Goal: Information Seeking & Learning: Learn about a topic

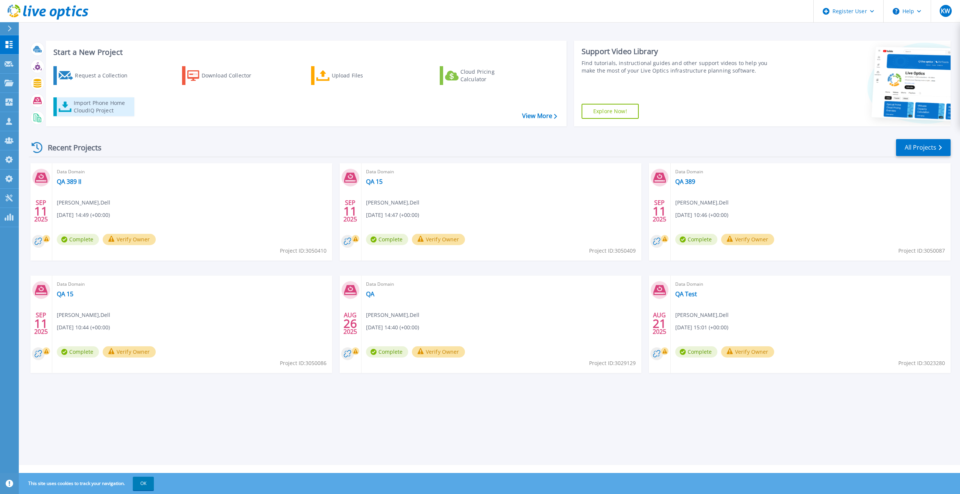
click at [96, 102] on div "Import Phone Home CloudIQ Project" at bounding box center [103, 106] width 59 height 15
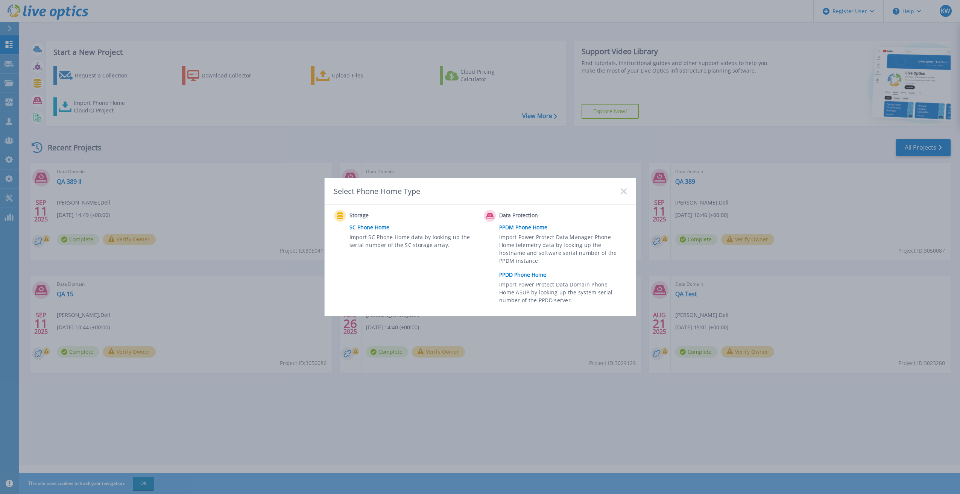
click at [622, 193] on icon at bounding box center [624, 191] width 6 height 6
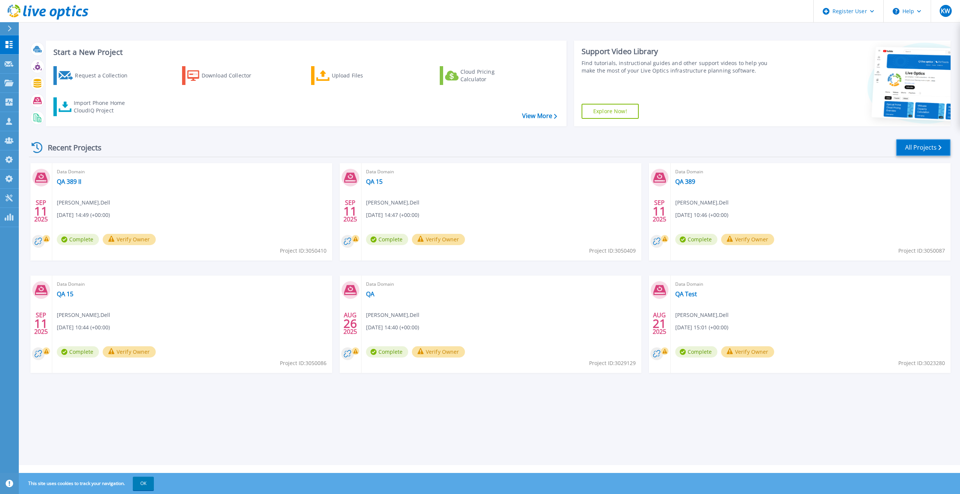
click at [929, 143] on link "All Projects" at bounding box center [923, 147] width 55 height 17
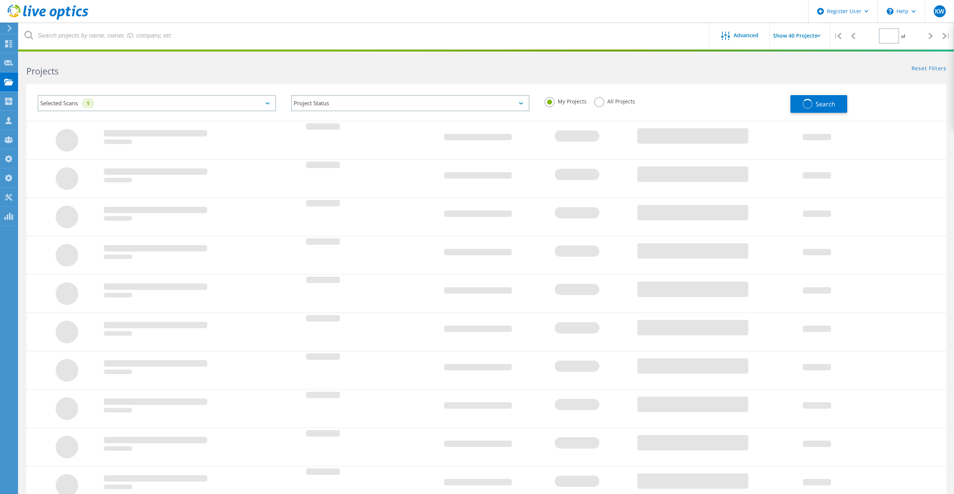
type input "1"
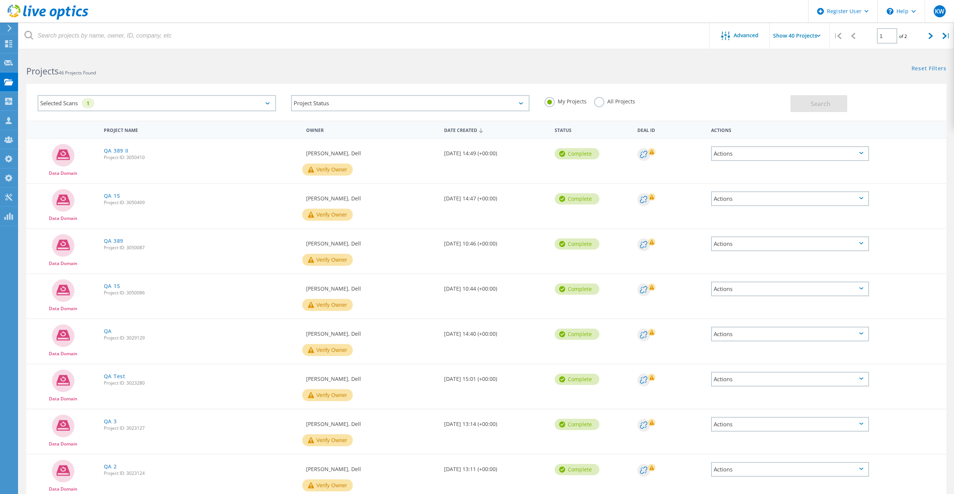
click at [592, 105] on div "My Projects All Projects" at bounding box center [663, 102] width 253 height 28
click at [595, 108] on div "My Projects All Projects" at bounding box center [663, 102] width 253 height 28
click at [599, 103] on label "All Projects" at bounding box center [614, 100] width 41 height 7
click at [0, 0] on input "All Projects" at bounding box center [0, 0] width 0 height 0
click at [793, 103] on button "Search" at bounding box center [818, 103] width 57 height 17
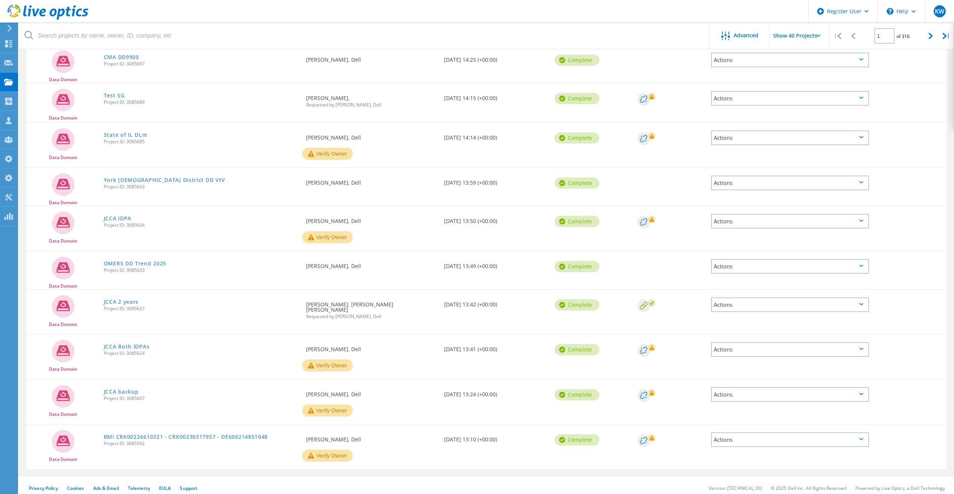
scroll to position [1304, 0]
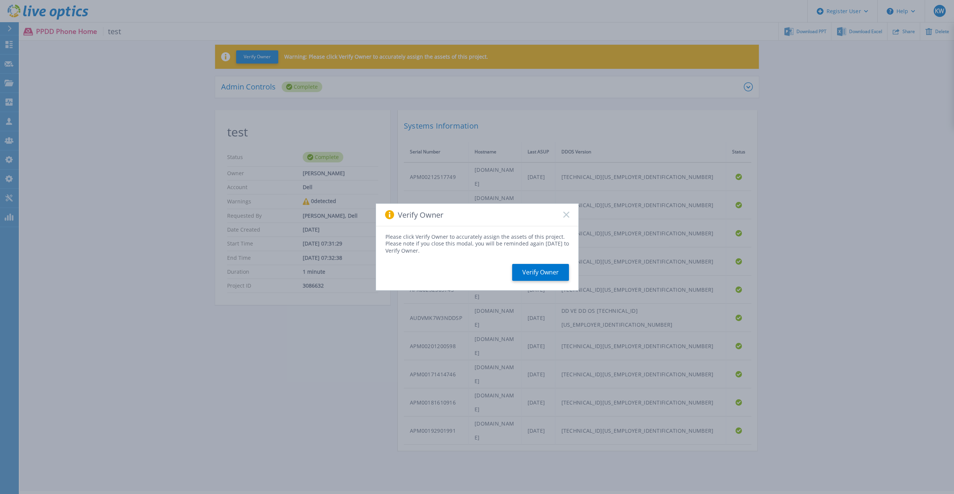
scroll to position [38, 0]
